Goal: Book appointment/travel/reservation

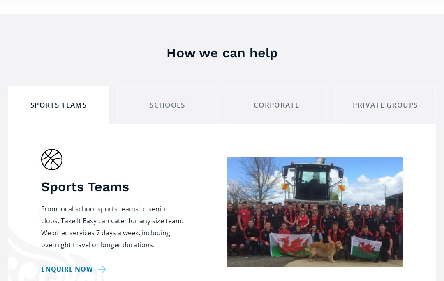
scroll to position [546, 0]
click at [381, 99] on div "Private Groups" at bounding box center [385, 105] width 87 height 13
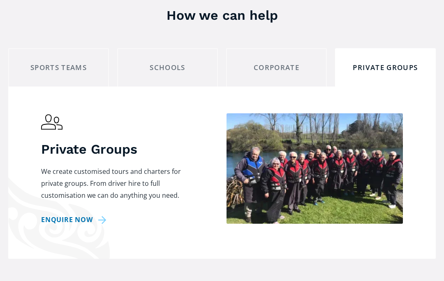
click at [102, 214] on link "Enquire now" at bounding box center [75, 220] width 68 height 12
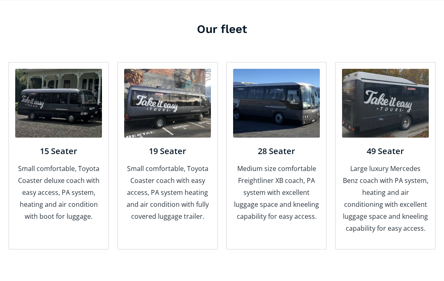
scroll to position [891, 0]
click at [388, 137] on div "49 Seater Large luxury Mercedes Benz coach with PA system, heating and air cond…" at bounding box center [385, 189] width 87 height 105
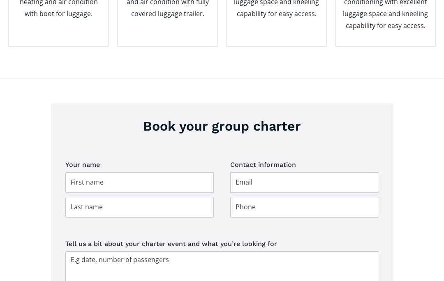
scroll to position [1120, 0]
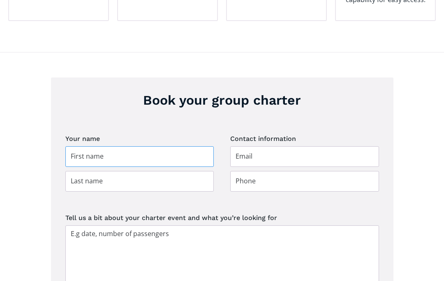
click at [132, 146] on input "Group charter booking" at bounding box center [139, 156] width 149 height 21
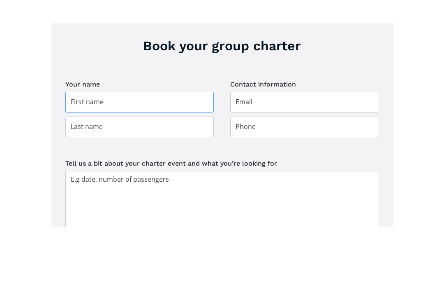
type input "Mrs [PERSON_NAME]"
type input "[PERSON_NAME]"
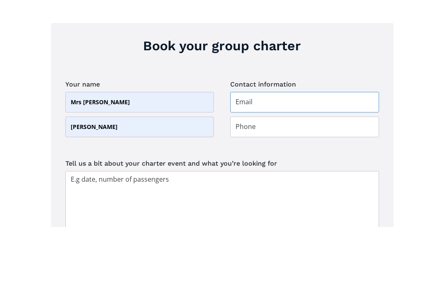
type input "[EMAIL_ADDRESS][DOMAIN_NAME]"
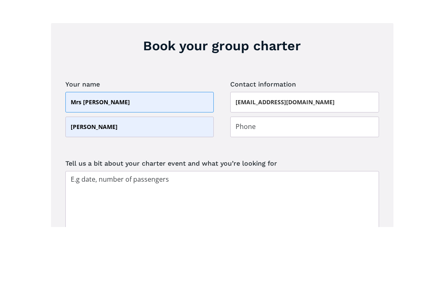
scroll to position [1174, 0]
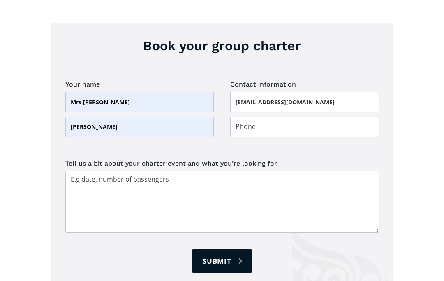
type input "0275115555"
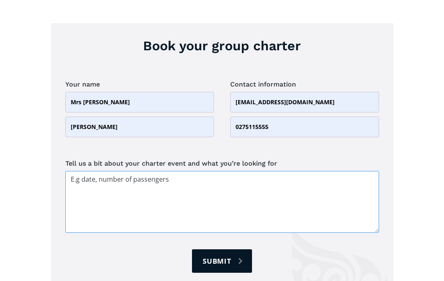
click at [129, 171] on textarea "Tell us a bit about your charter event and what you’re looking for" at bounding box center [222, 202] width 314 height 62
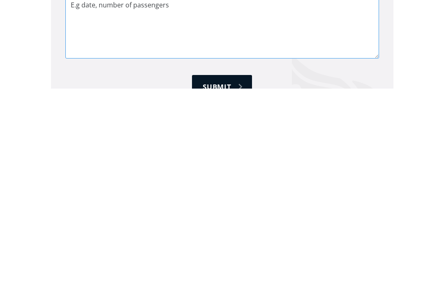
scroll to position [1157, 0]
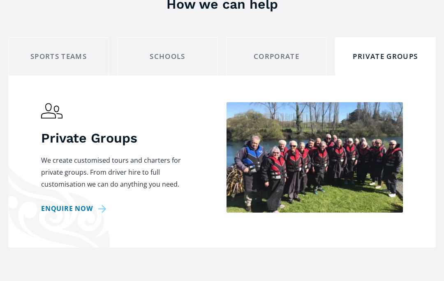
scroll to position [594, 0]
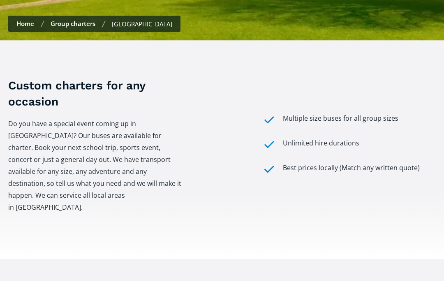
scroll to position [1163, 0]
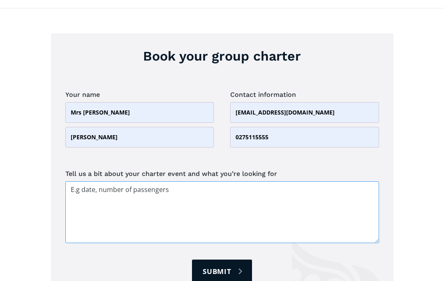
click at [109, 181] on textarea "Tell us a bit about your charter event and what you’re looking for" at bounding box center [222, 212] width 314 height 62
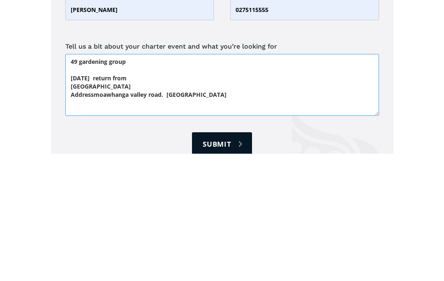
click at [92, 181] on textarea "49 gardening group [DATE] return from [GEOGRAPHIC_DATA] Addressmoawhanga valley…" at bounding box center [222, 212] width 314 height 62
click at [313, 181] on textarea "49 gardening group [DATE] return from [GEOGRAPHIC_DATA] Addressmoawhanga valley…" at bounding box center [222, 212] width 314 height 62
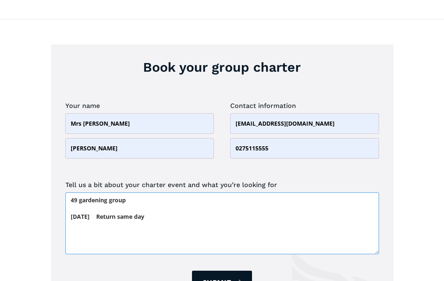
scroll to position [1151, 0]
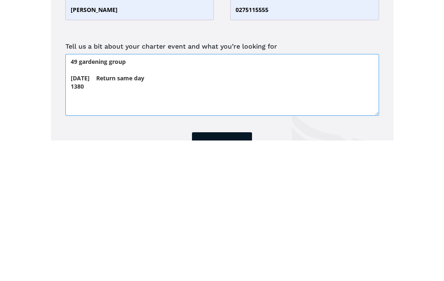
click at [180, 194] on textarea "49 gardening group [DATE] Return same day 1380" at bounding box center [222, 225] width 314 height 62
click at [187, 194] on textarea "49 gardening group [DATE] Return same day 1380" at bounding box center [222, 225] width 314 height 62
click at [107, 194] on textarea "49 gardening group [DATE] Return same day 1380" at bounding box center [222, 225] width 314 height 62
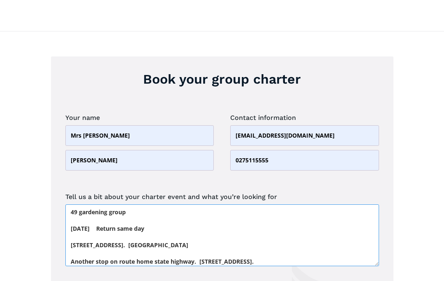
scroll to position [1123, 0]
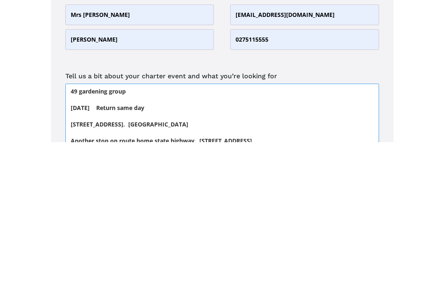
click at [196, 222] on textarea "49 gardening group [DATE] Return same day [STREET_ADDRESS]. [GEOGRAPHIC_DATA] A…" at bounding box center [222, 253] width 314 height 62
click at [184, 222] on textarea "49 gardening group [DATE] Return same day [STREET_ADDRESS]. [GEOGRAPHIC_DATA] A…" at bounding box center [222, 253] width 314 height 62
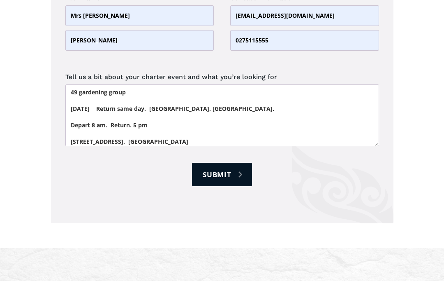
scroll to position [1253, 0]
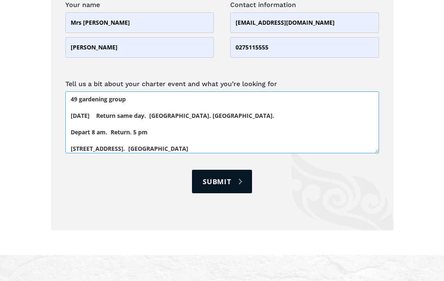
click at [200, 102] on textarea "49 gardening group [DATE] Return same day. [GEOGRAPHIC_DATA]. [GEOGRAPHIC_DATA]…" at bounding box center [222, 122] width 314 height 62
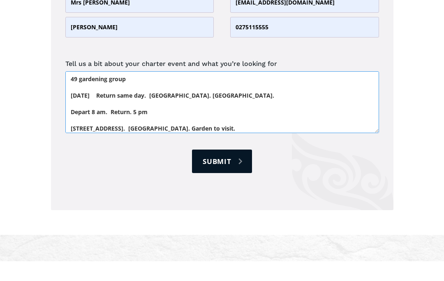
click at [93, 91] on textarea "49 gardening group [DATE] Return same day. [GEOGRAPHIC_DATA]. [GEOGRAPHIC_DATA]…" at bounding box center [222, 122] width 314 height 62
click at [246, 91] on textarea "49 gardening group [DATE] Return same day. [GEOGRAPHIC_DATA]. [GEOGRAPHIC_DATA]…" at bounding box center [222, 122] width 314 height 62
click at [323, 91] on textarea "49 gardening group [DATE] Return same day. [GEOGRAPHIC_DATA]. [GEOGRAPHIC_DATA]…" at bounding box center [222, 122] width 314 height 62
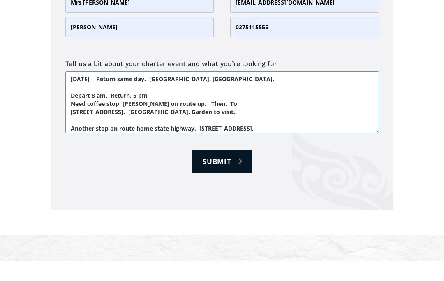
scroll to position [21, 0]
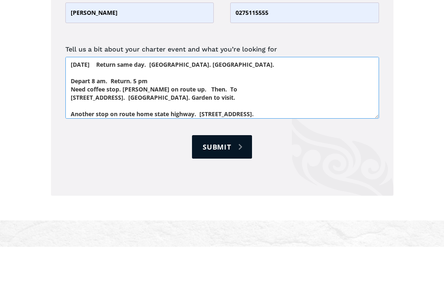
click at [171, 91] on textarea "49 gardening group [DATE] Return same day. [GEOGRAPHIC_DATA]. [GEOGRAPHIC_DATA]…" at bounding box center [222, 122] width 314 height 62
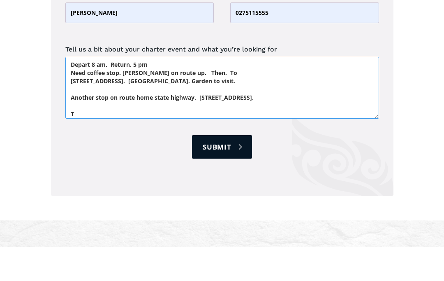
scroll to position [37, 0]
type textarea "49 gardening group [DATE] Return same day. [GEOGRAPHIC_DATA]. [GEOGRAPHIC_DATA]…"
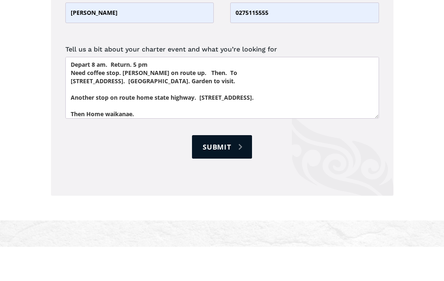
click at [231, 169] on input "Submit" at bounding box center [222, 180] width 60 height 23
type input "Please wait..."
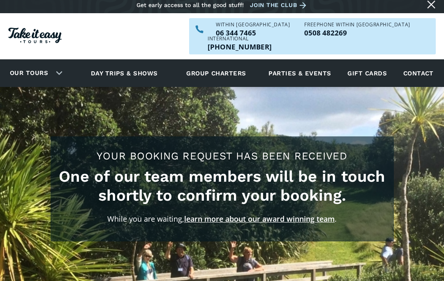
scroll to position [38, 0]
